Goal: Task Accomplishment & Management: Manage account settings

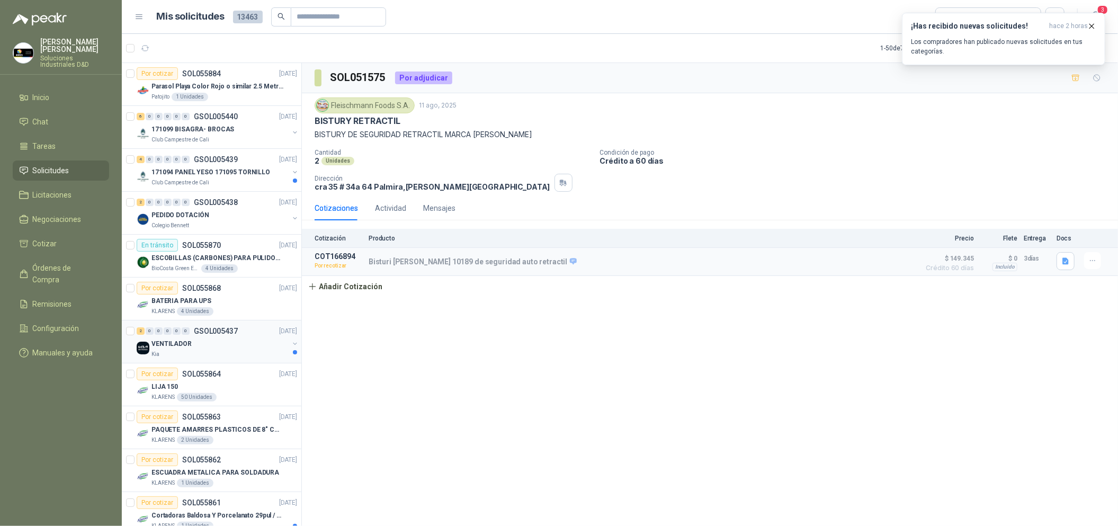
click at [253, 350] on div "VENTILADOR" at bounding box center [219, 343] width 137 height 13
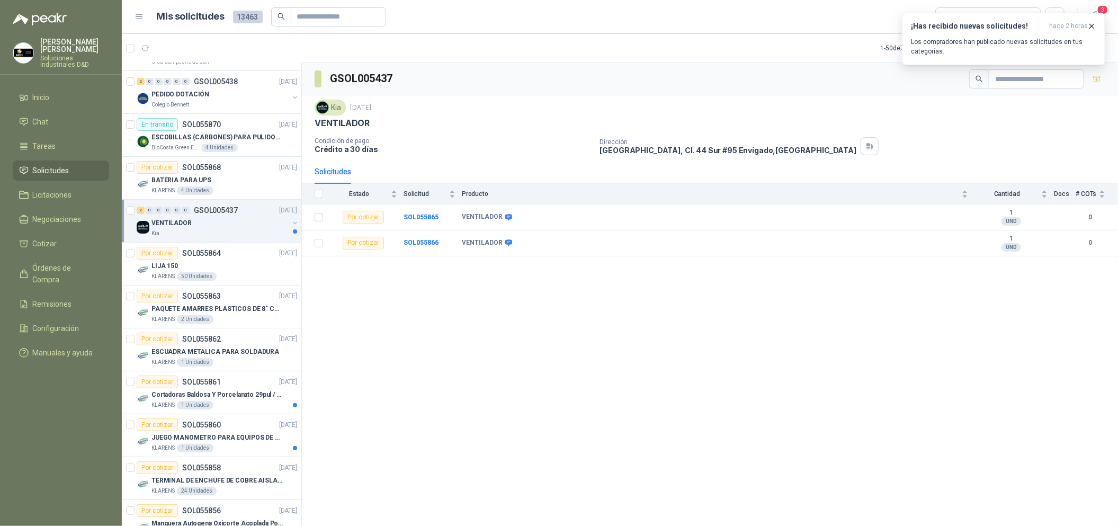
scroll to position [158, 0]
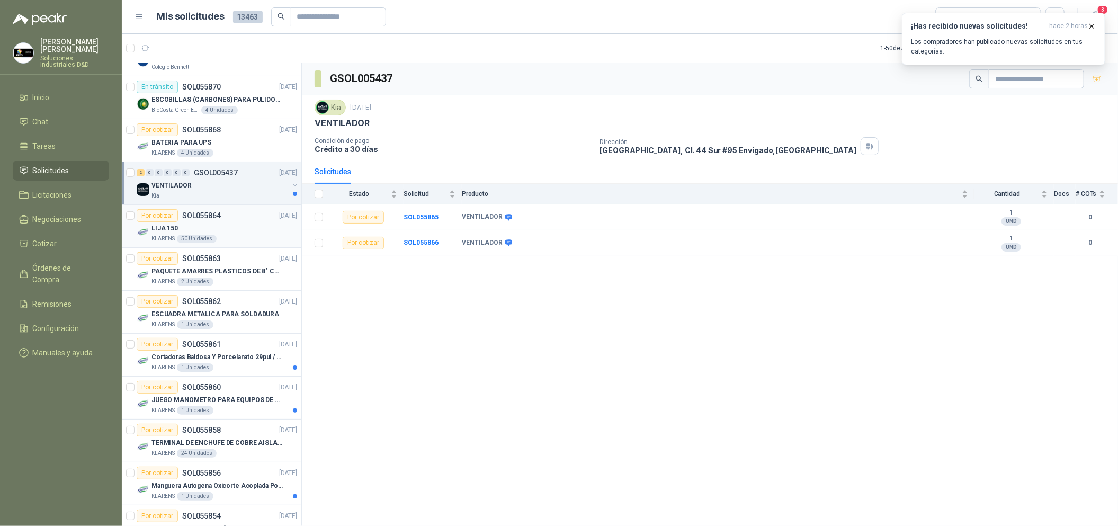
click at [230, 219] on div "Por cotizar SOL055864 [DATE]" at bounding box center [217, 215] width 160 height 13
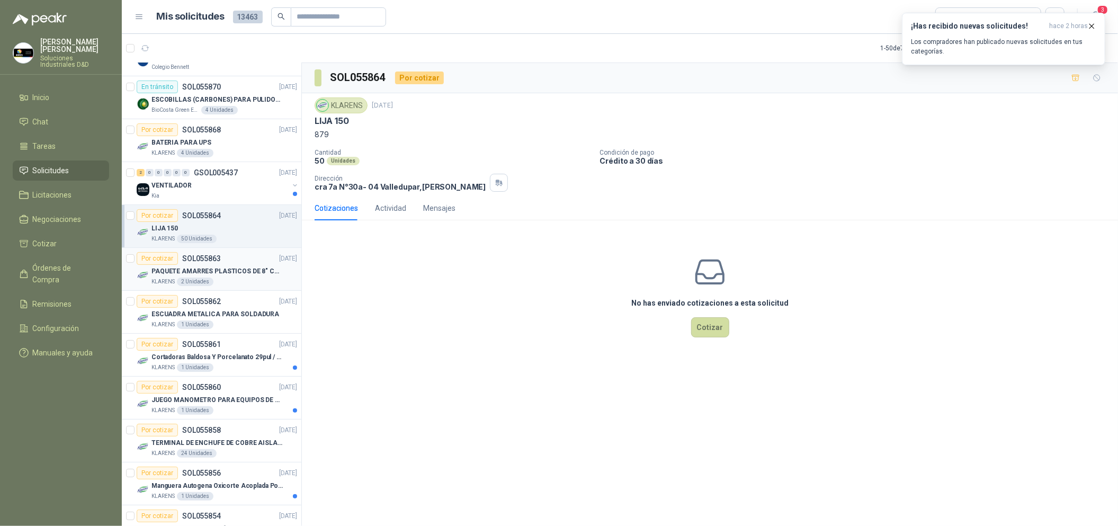
click at [224, 275] on p "PAQUETE AMARRES PLASTICOS DE 8" COLOR NEGRO" at bounding box center [217, 271] width 132 height 10
click at [226, 232] on div "LIJA 150" at bounding box center [224, 228] width 146 height 13
drag, startPoint x: 330, startPoint y: 132, endPoint x: 308, endPoint y: 134, distance: 22.3
click at [308, 134] on div "KLARENS [DATE] LIJA 150 879 Cantidad 50 Unidades Condición de pago Crédito a 30…" at bounding box center [710, 144] width 816 height 103
click at [361, 133] on p "879" at bounding box center [710, 135] width 791 height 12
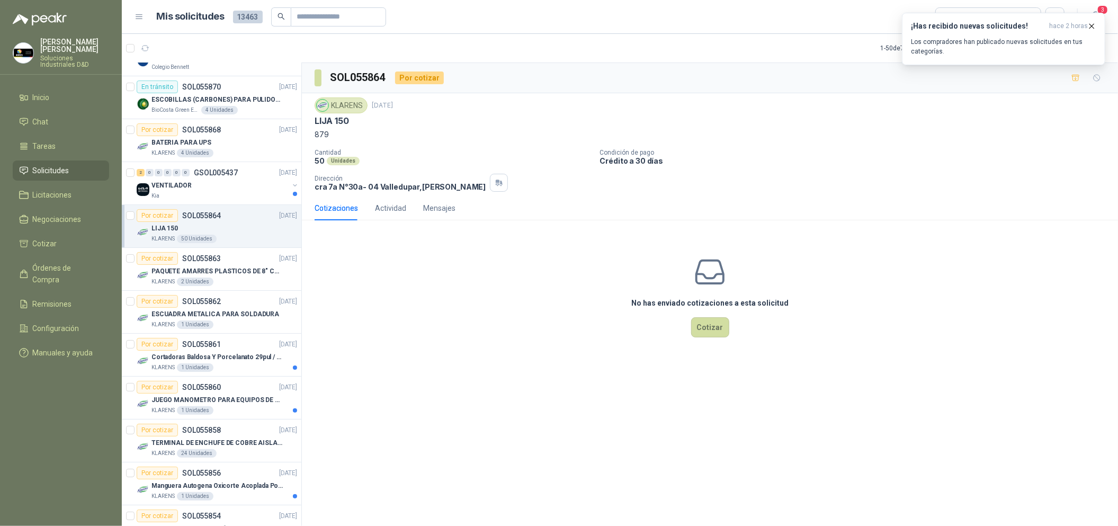
drag, startPoint x: 451, startPoint y: 389, endPoint x: 489, endPoint y: 364, distance: 45.1
click at [451, 390] on div "SOL055864 Por cotizar KLARENS [DATE] LIJA 150 879 Cantidad 50 Unidades Condició…" at bounding box center [710, 296] width 816 height 467
click at [1097, 23] on button "¡Has recibido nuevas solicitudes! hace 2 horas Los compradores han publicado nu…" at bounding box center [1003, 39] width 203 height 52
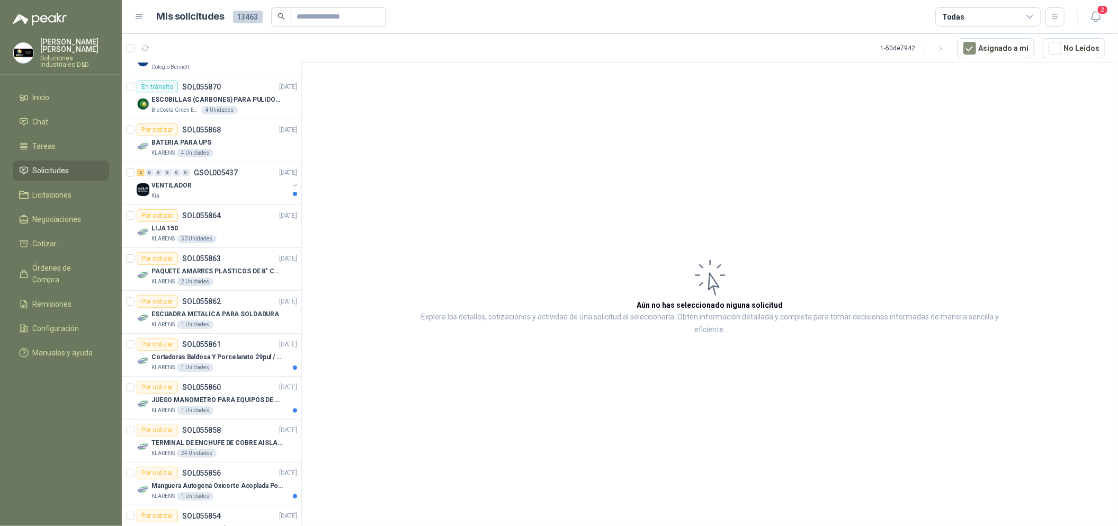
click at [1097, 17] on icon "button" at bounding box center [1096, 16] width 13 height 13
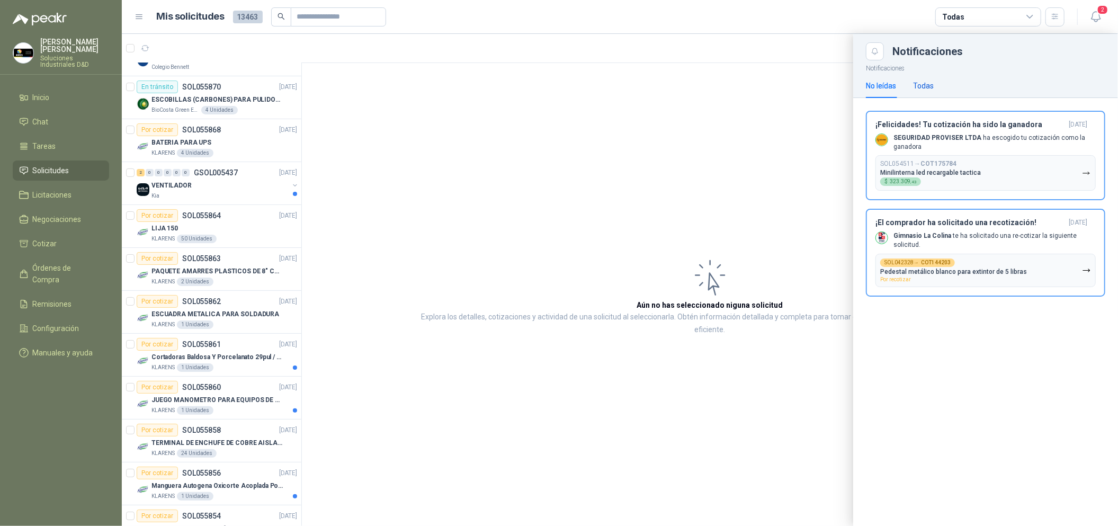
click at [920, 82] on div "Todas" at bounding box center [923, 86] width 21 height 12
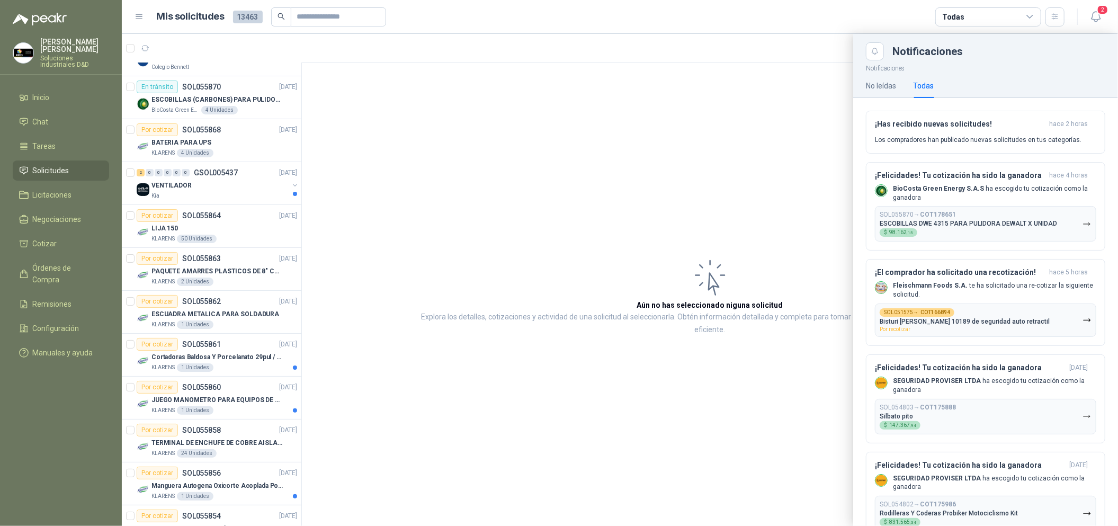
click at [466, 242] on div at bounding box center [620, 280] width 996 height 492
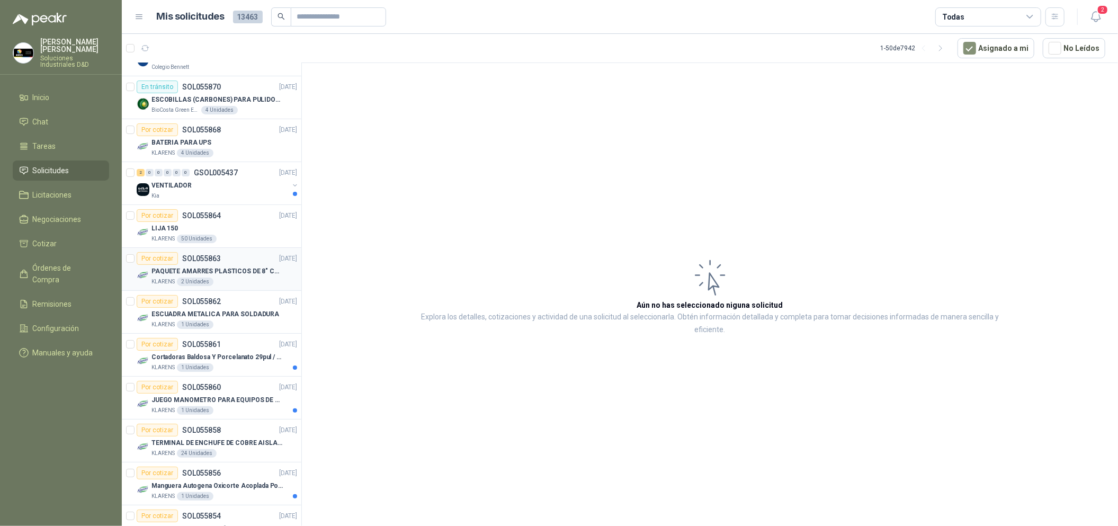
click at [207, 262] on p "SOL055863" at bounding box center [201, 258] width 39 height 7
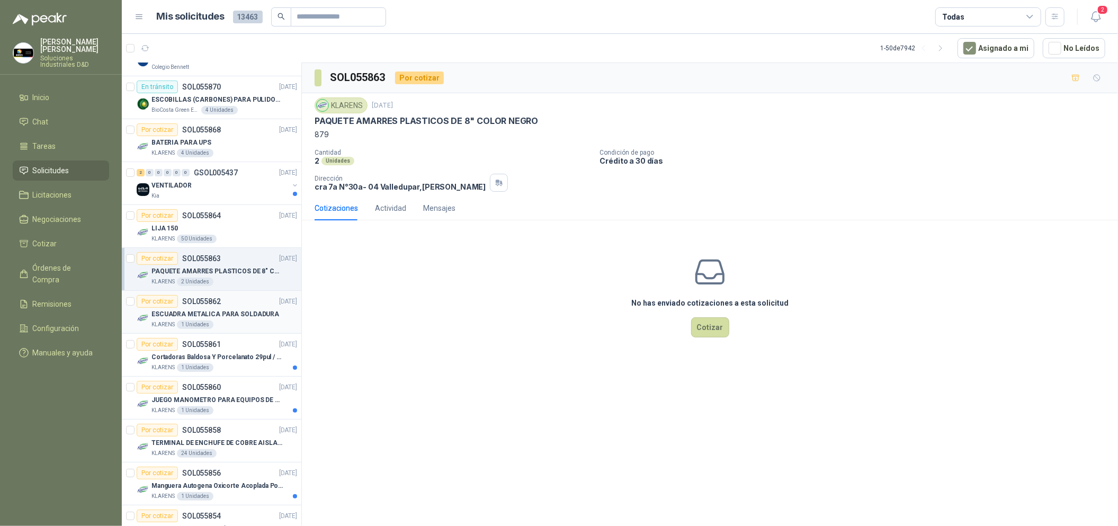
click at [222, 299] on div "Por cotizar SOL055862 [DATE]" at bounding box center [217, 301] width 160 height 13
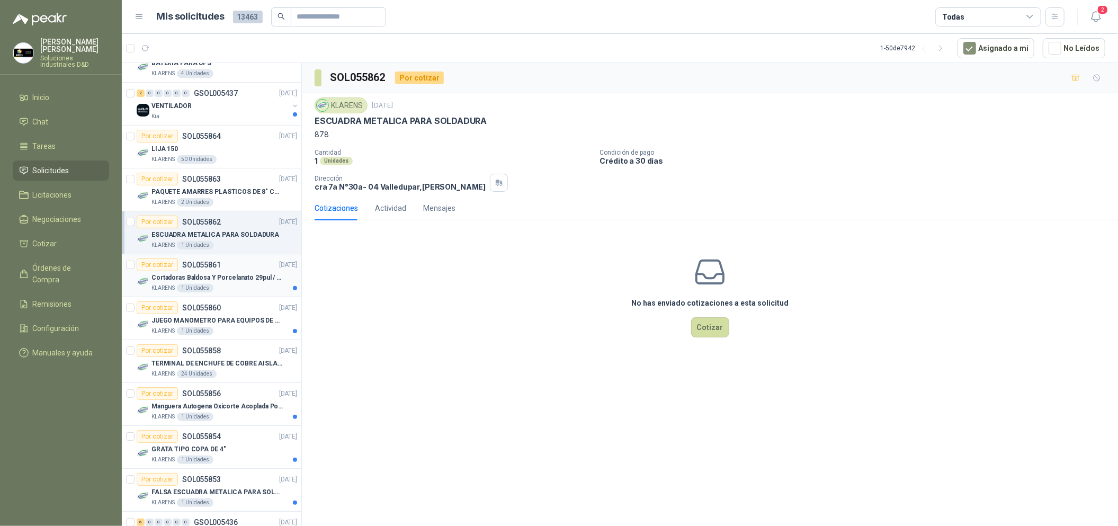
click at [222, 291] on div "KLARENS 1 Unidades" at bounding box center [224, 288] width 146 height 8
click at [240, 321] on p "JUEGO MANOMETRO PARA EQUIPOS DE ARGON Y OXICORTE VICTOR" at bounding box center [217, 321] width 132 height 10
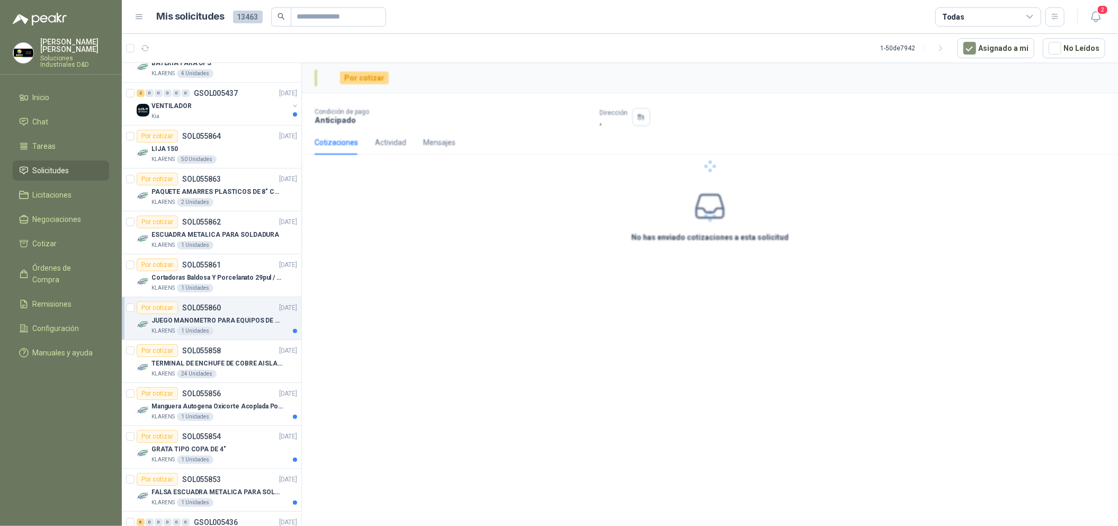
scroll to position [317, 0]
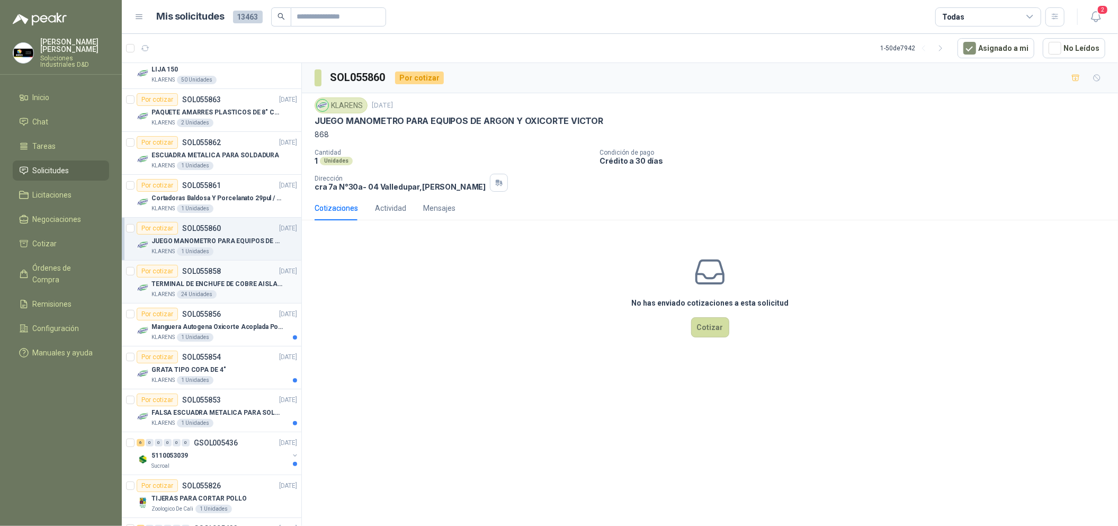
click at [235, 293] on div "KLARENS 24 Unidades" at bounding box center [224, 294] width 146 height 8
click at [249, 329] on p "Manguera Autogena Oxicorte Acoplada Por 10 Metros" at bounding box center [217, 327] width 132 height 10
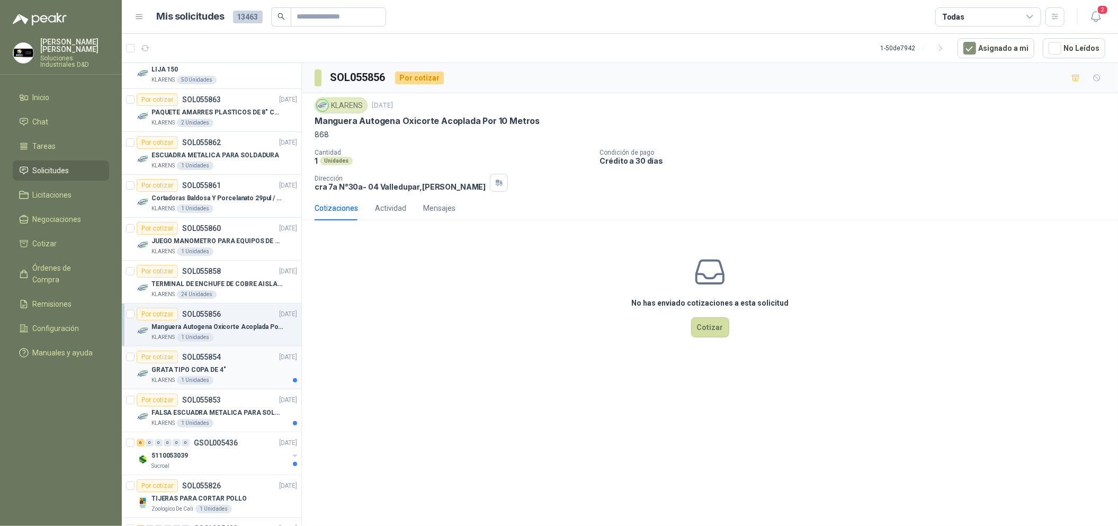
click at [237, 365] on div "GRATA TIPO COPA DE 4"" at bounding box center [224, 369] width 146 height 13
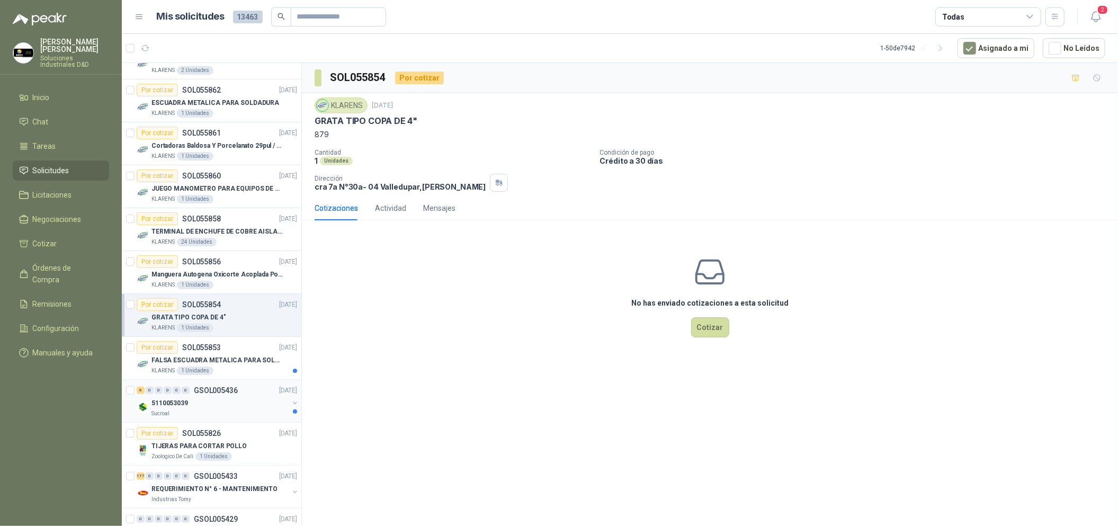
scroll to position [476, 0]
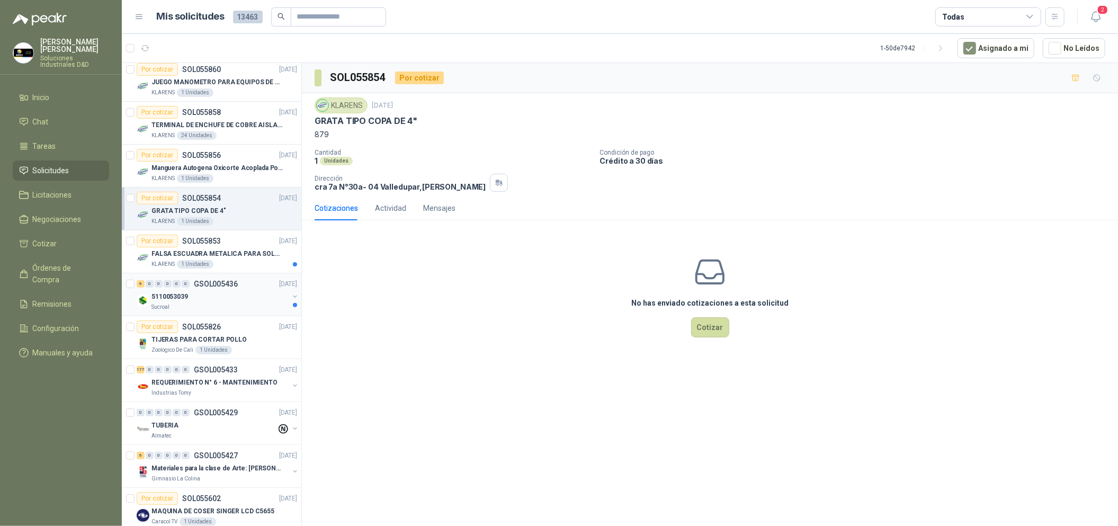
click at [242, 298] on div "5110053039" at bounding box center [219, 296] width 137 height 13
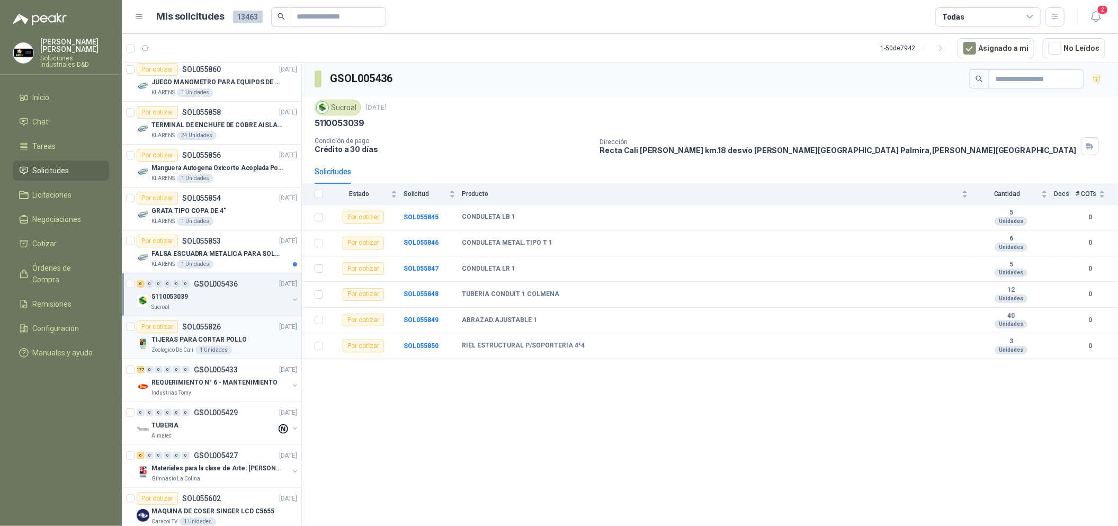
click at [250, 358] on article "Por cotizar SOL055826 [DATE] TIJERAS PARA CORTAR POLLO Zoologico De Cali 1 Unid…" at bounding box center [212, 337] width 180 height 43
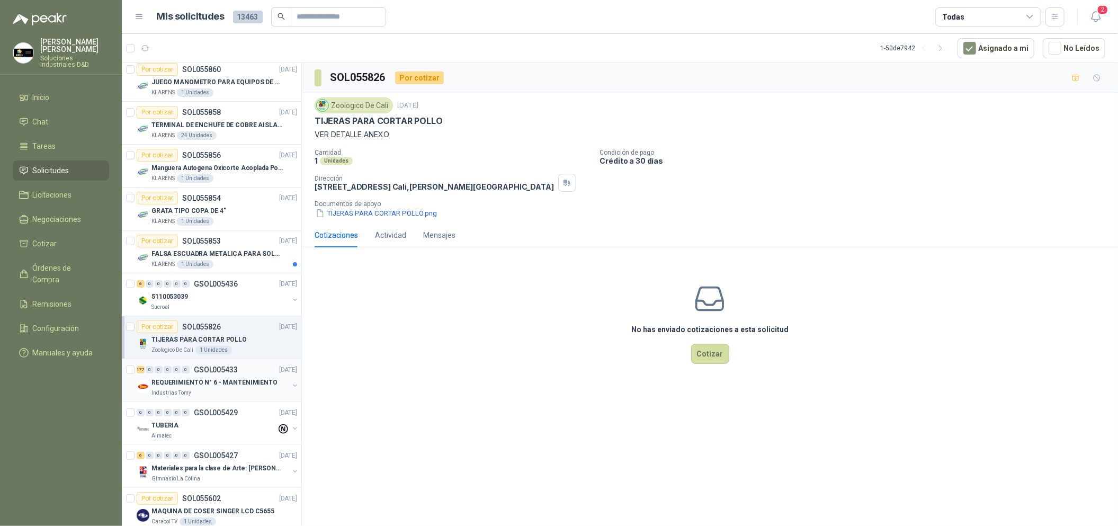
click at [228, 387] on p "REQUERIMIENTO N° 6 - MANTENIMIENTO" at bounding box center [214, 383] width 126 height 10
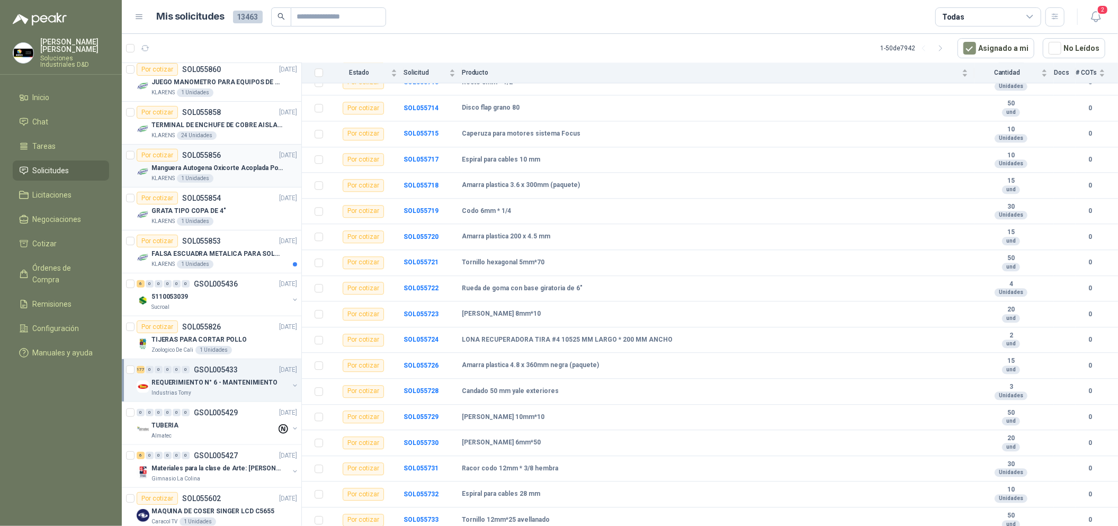
scroll to position [556, 0]
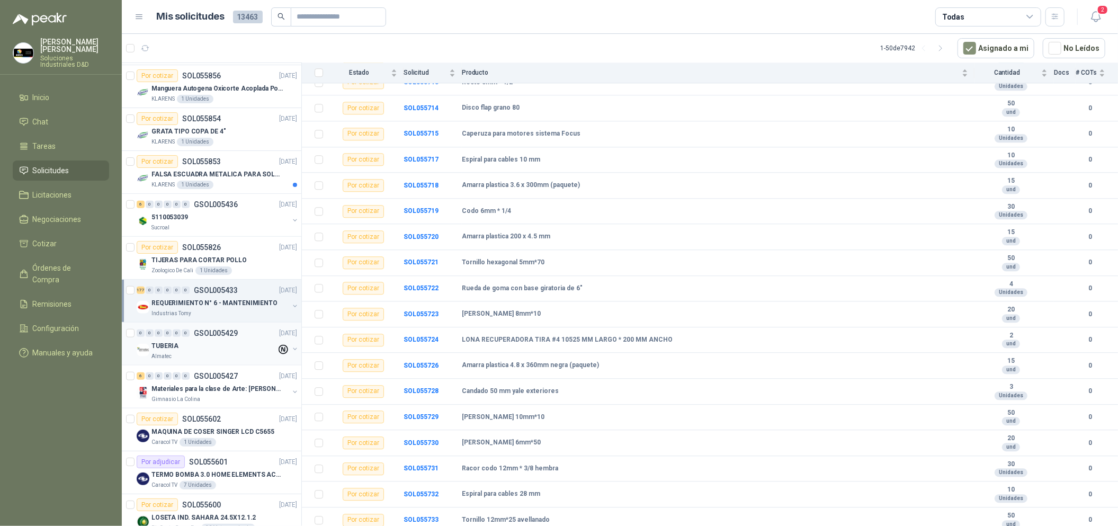
click at [171, 346] on p "TUBERIA" at bounding box center [164, 346] width 27 height 10
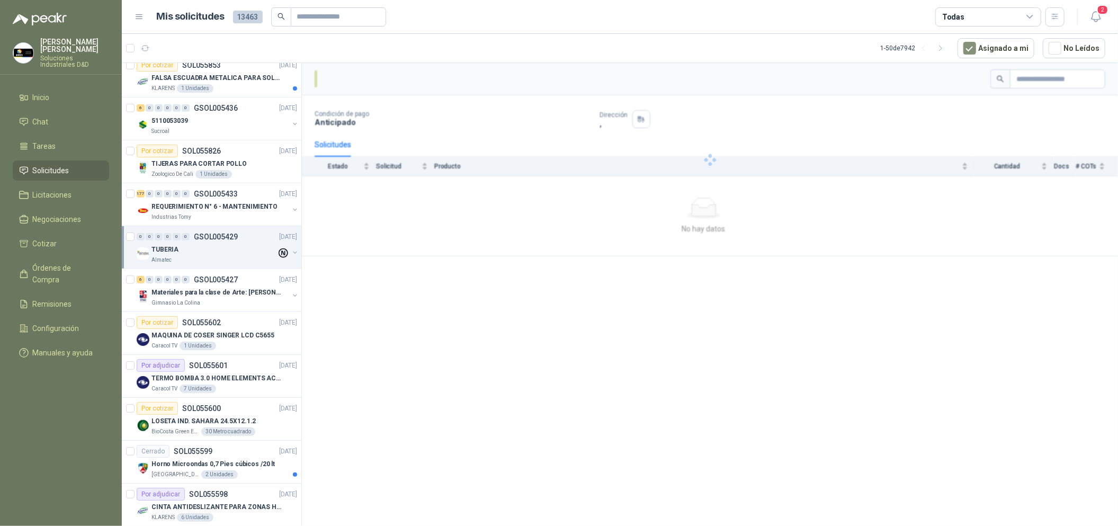
scroll to position [715, 0]
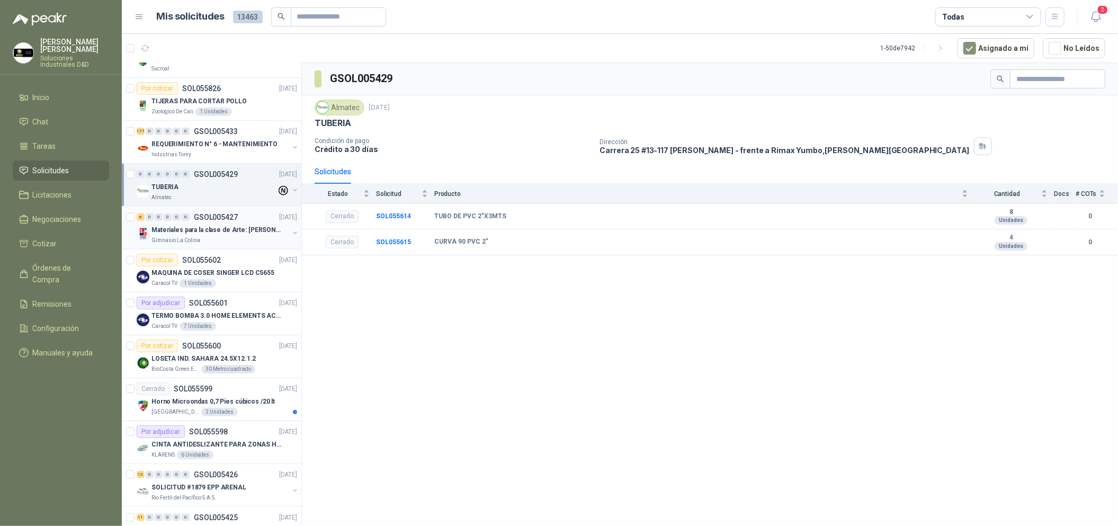
click at [204, 235] on p "Materiales para la clase de Arte: [PERSON_NAME]" at bounding box center [217, 230] width 132 height 10
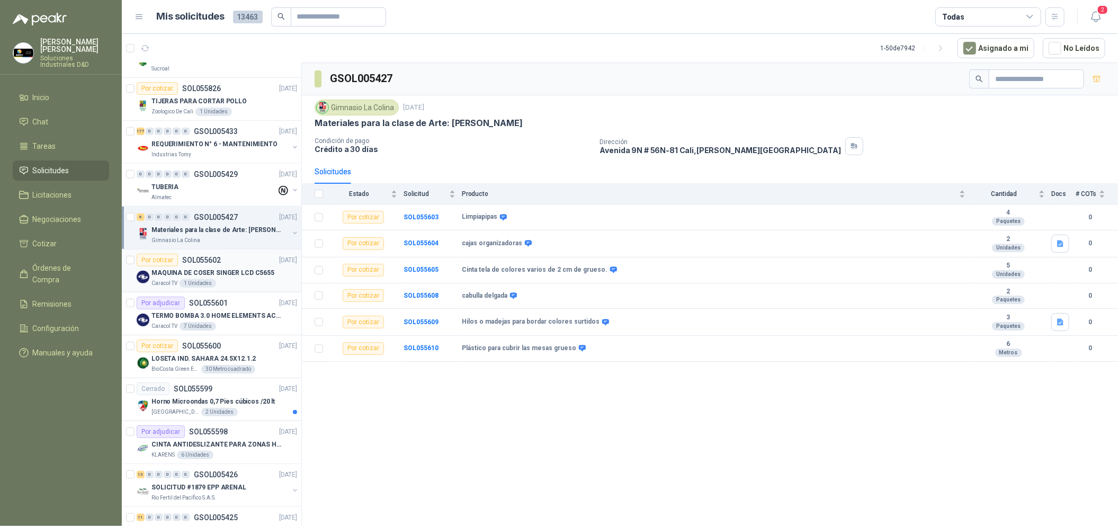
click at [227, 275] on p "MAQUINA DE COSER SINGER LCD C5655" at bounding box center [212, 273] width 123 height 10
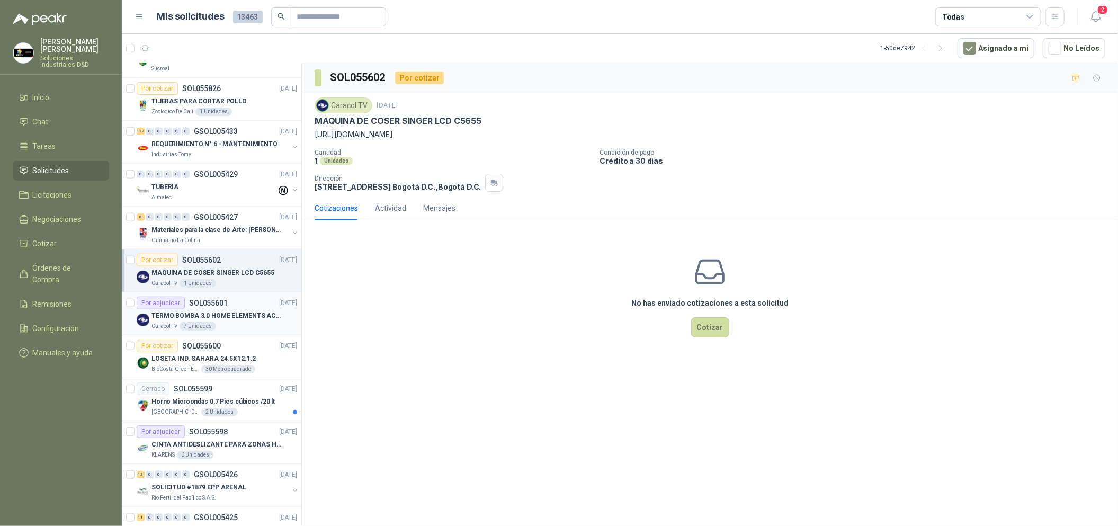
click at [257, 324] on div "Caracol TV 7 Unidades" at bounding box center [224, 326] width 146 height 8
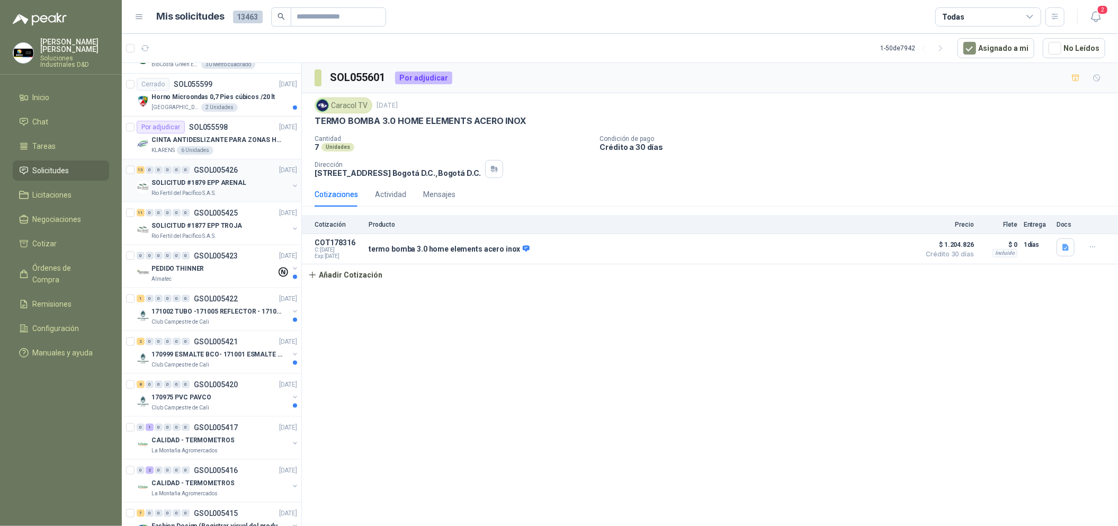
scroll to position [1032, 0]
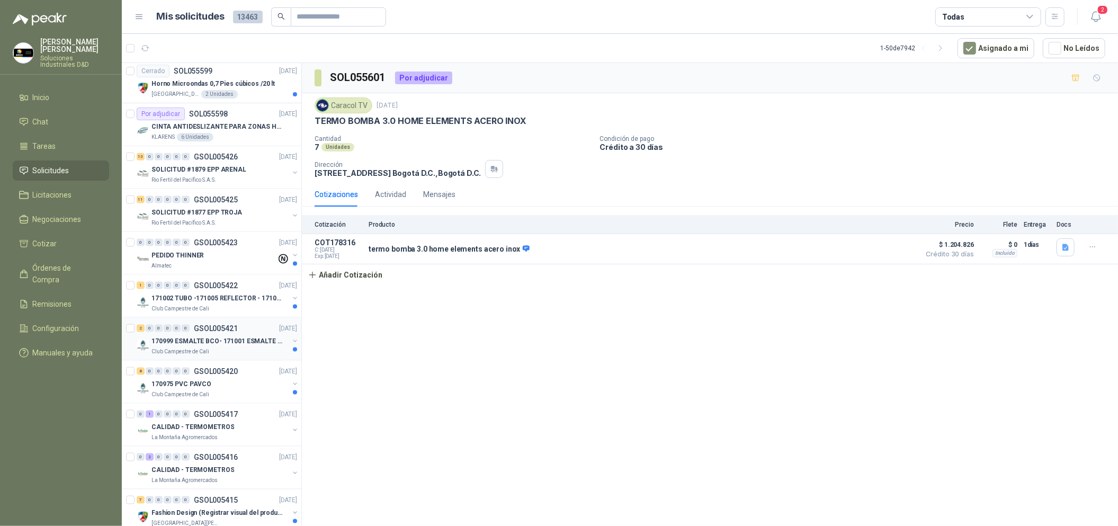
click at [255, 356] on div "Club Campestre de Cali" at bounding box center [219, 351] width 137 height 8
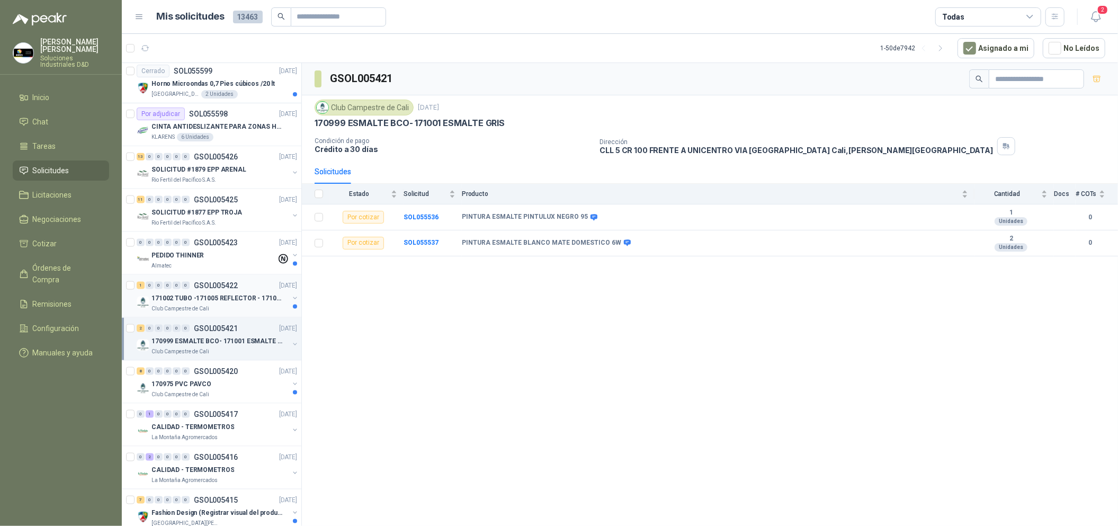
click at [256, 299] on p "171002 TUBO -171005 REFLECTOR - 171007 PANEL" at bounding box center [217, 298] width 132 height 10
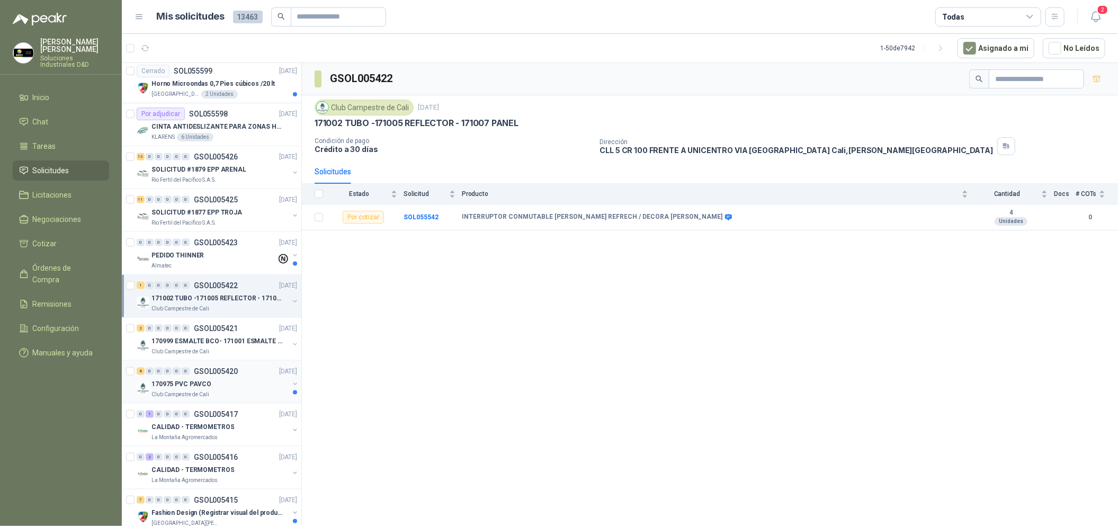
click at [248, 380] on div "170975 PVC PAVCO" at bounding box center [219, 384] width 137 height 13
